Goal: Download file/media

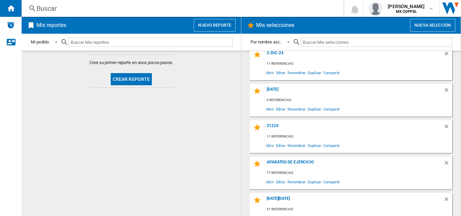
scroll to position [202, 0]
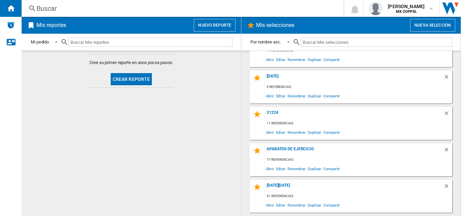
click at [290, 145] on div "Aparatos de ejercicio 77 referencias Abrir Editar Renombrar Duplicar Compartir" at bounding box center [351, 159] width 202 height 33
click at [290, 148] on div "Aparatos de ejercicio" at bounding box center [354, 151] width 178 height 9
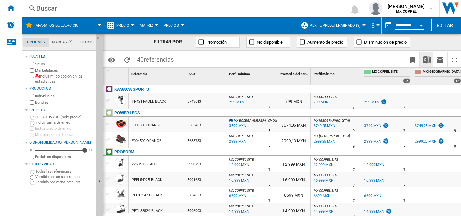
click at [426, 57] on img "Descargar en Excel" at bounding box center [426, 60] width 8 height 8
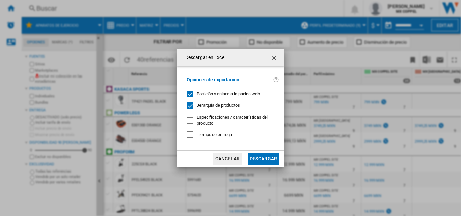
click at [263, 156] on button "Descargar" at bounding box center [263, 159] width 31 height 12
